Goal: Task Accomplishment & Management: Use online tool/utility

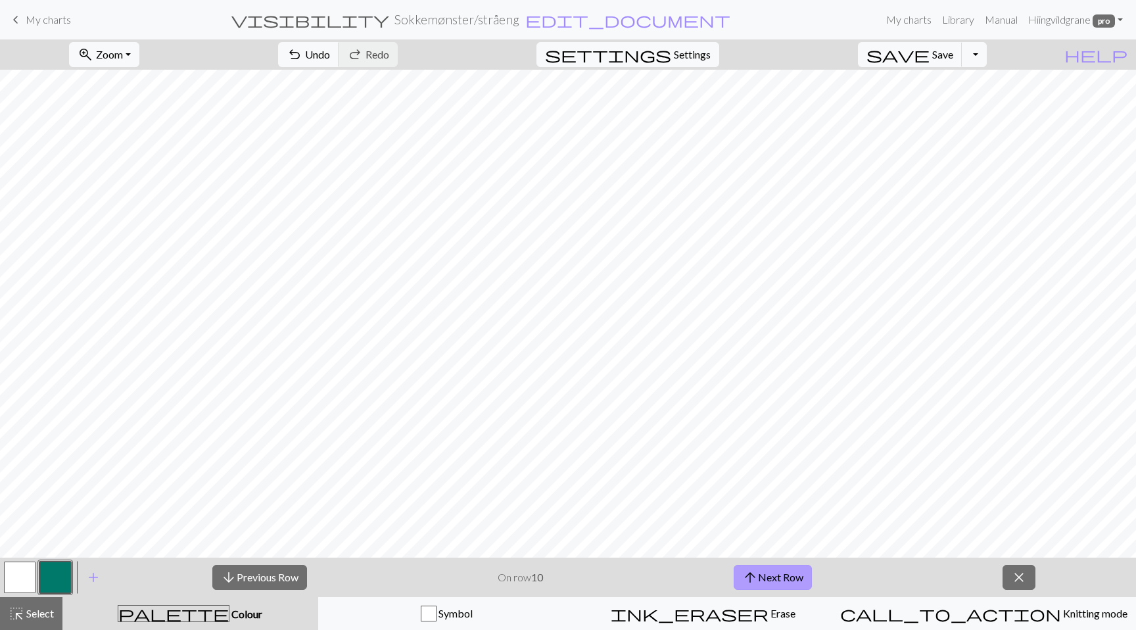
click at [807, 582] on button "arrow_upward Next Row" at bounding box center [772, 577] width 78 height 25
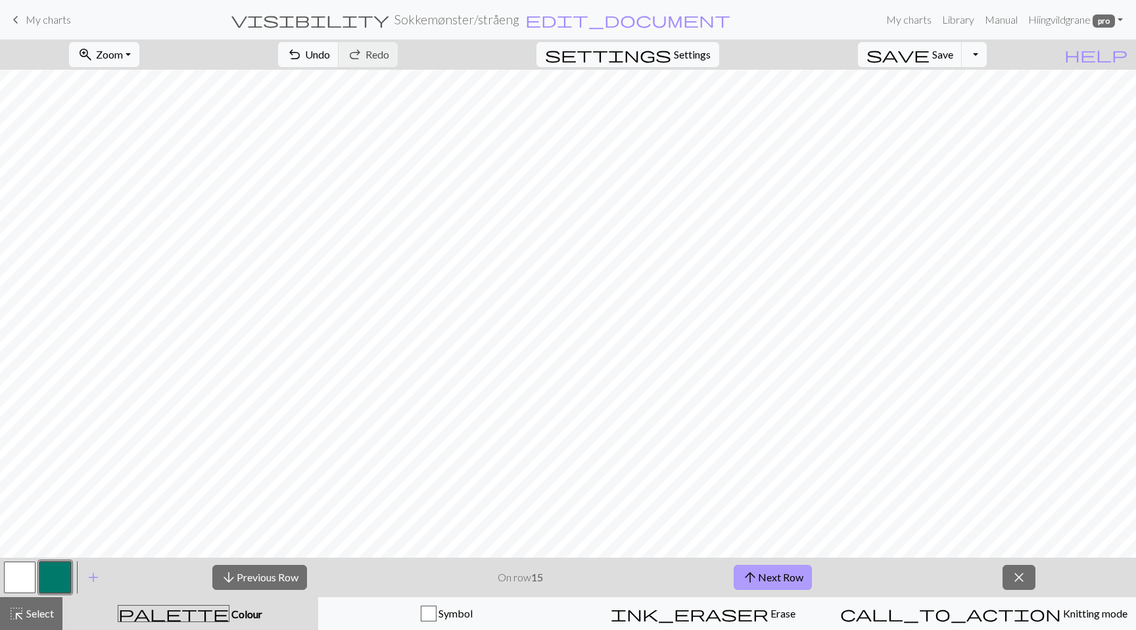
click at [808, 574] on button "arrow_upward Next Row" at bounding box center [772, 577] width 78 height 25
click at [789, 576] on button "arrow_upward Next Row" at bounding box center [772, 577] width 78 height 25
click at [802, 583] on button "arrow_upward Next Row" at bounding box center [772, 577] width 78 height 25
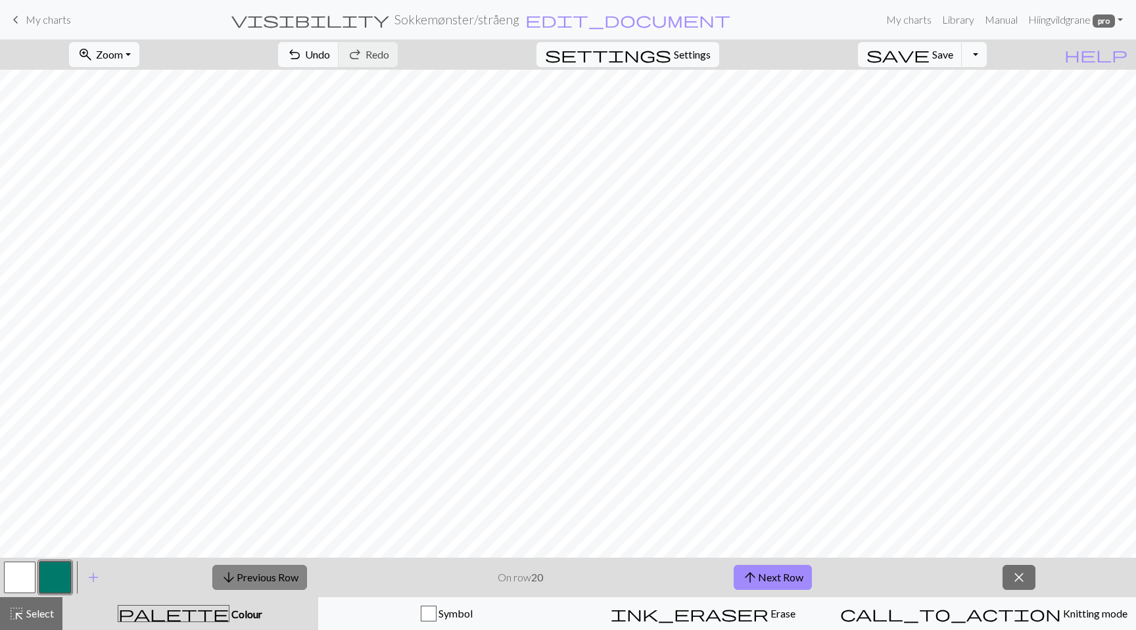
click at [269, 567] on button "arrow_downward Previous Row" at bounding box center [259, 577] width 95 height 25
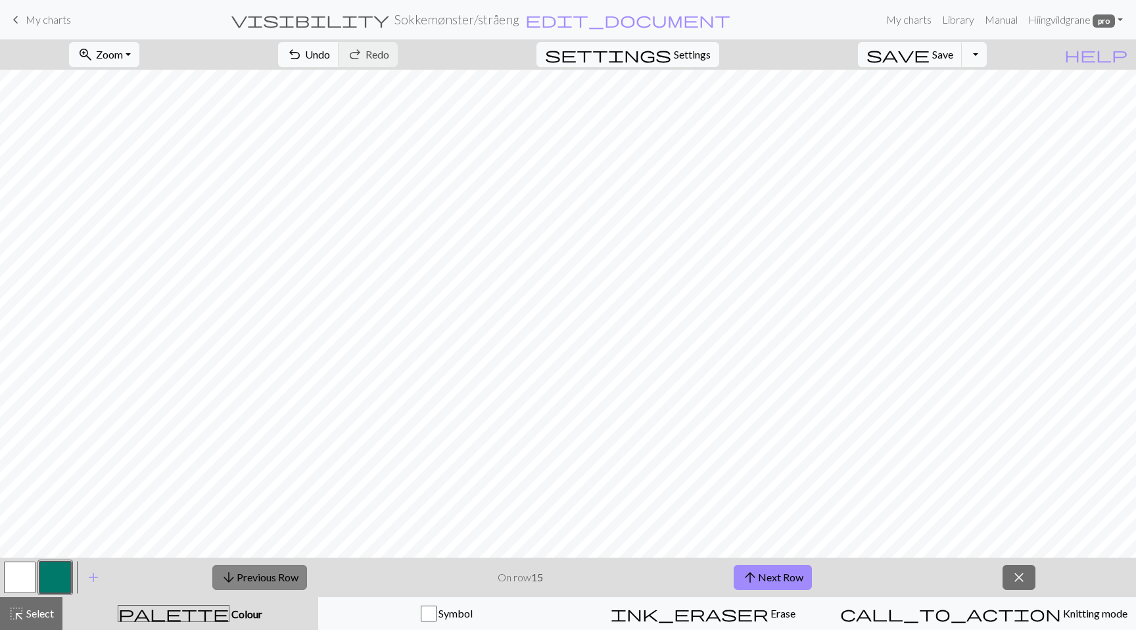
click at [269, 567] on button "arrow_downward Previous Row" at bounding box center [259, 577] width 95 height 25
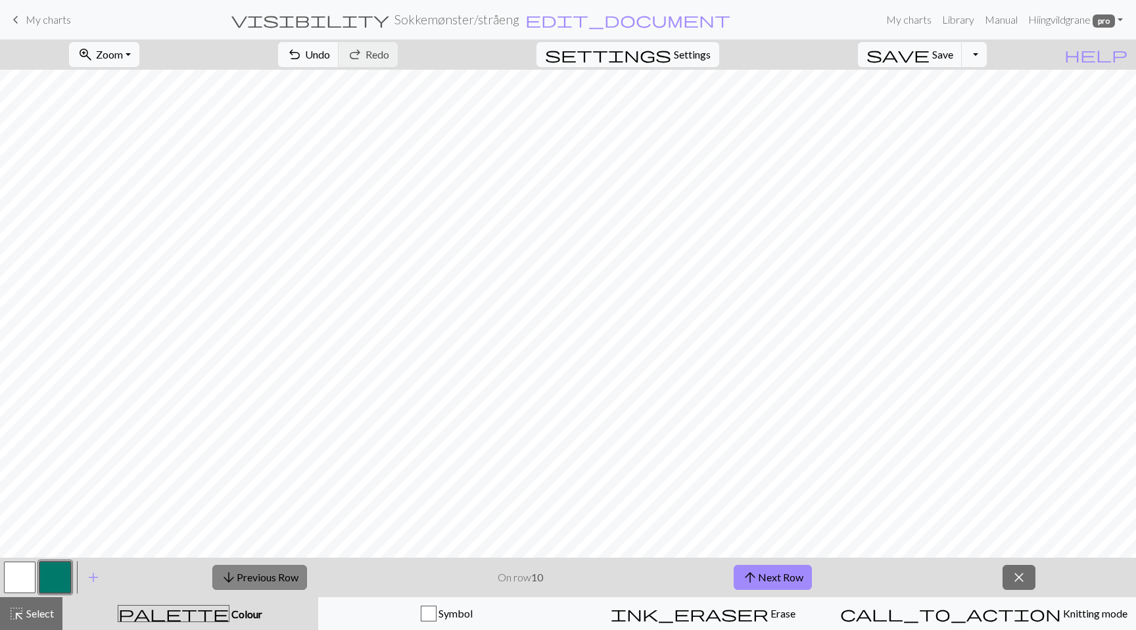
click at [269, 567] on button "arrow_downward Previous Row" at bounding box center [259, 577] width 95 height 25
click at [269, 567] on button "arrow_downward Previous Row" at bounding box center [260, 577] width 95 height 25
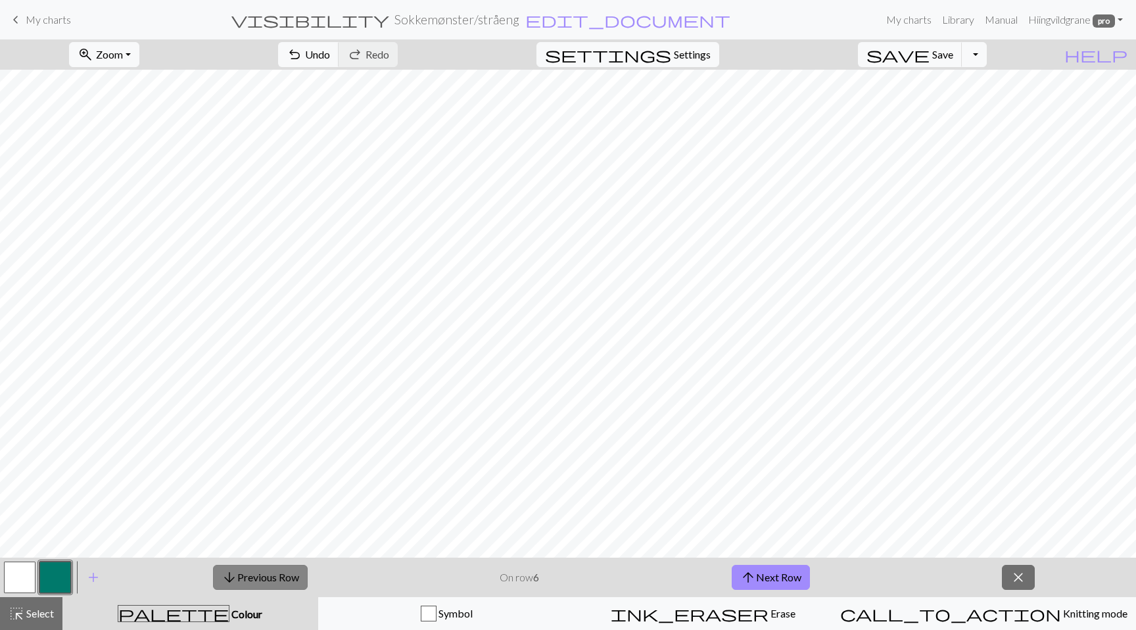
click at [269, 567] on button "arrow_downward Previous Row" at bounding box center [260, 577] width 95 height 25
click at [754, 569] on span "arrow_upward" at bounding box center [748, 577] width 16 height 18
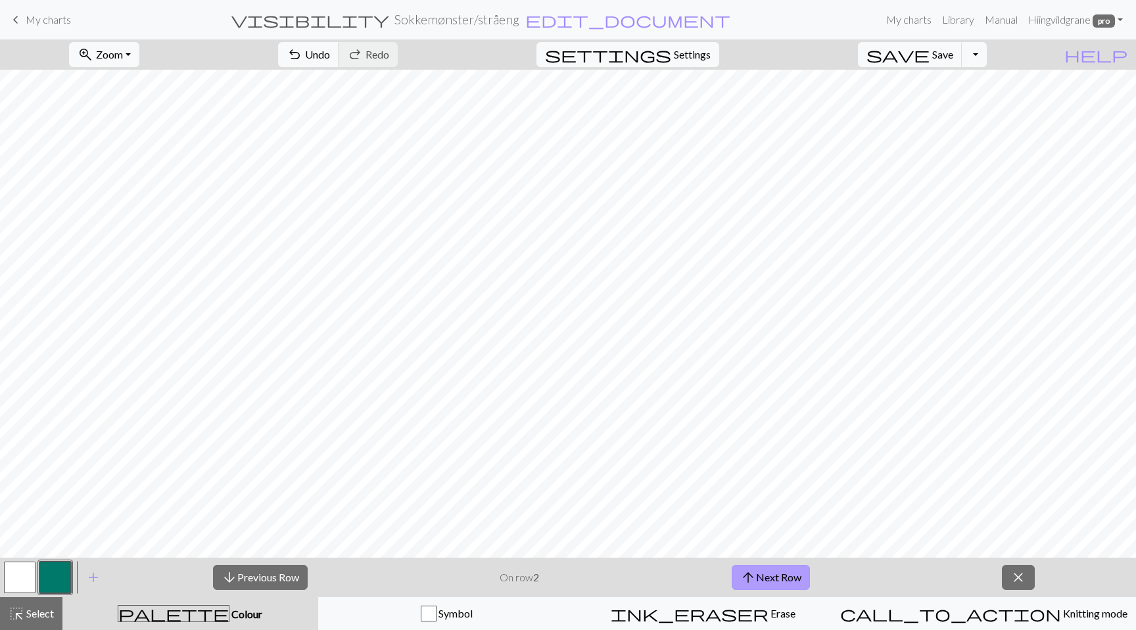
click at [760, 577] on button "arrow_upward Next Row" at bounding box center [771, 577] width 78 height 25
